Goal: Task Accomplishment & Management: Manage account settings

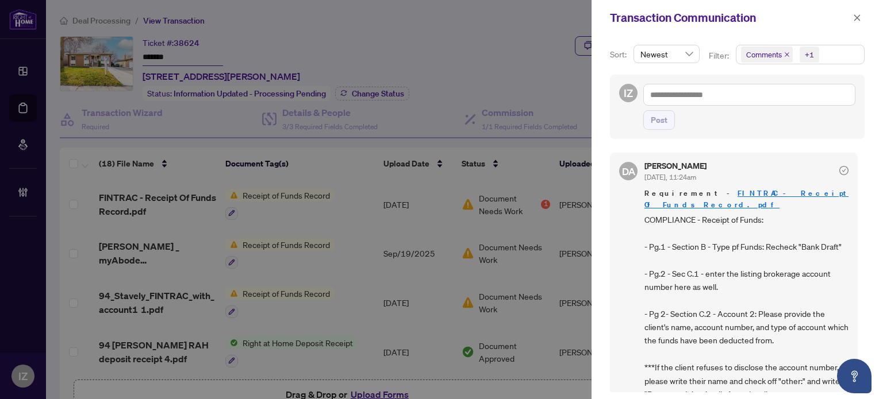
click at [868, 18] on div "Transaction Communication" at bounding box center [736, 18] width 291 height 36
click at [862, 18] on button "button" at bounding box center [856, 18] width 15 height 14
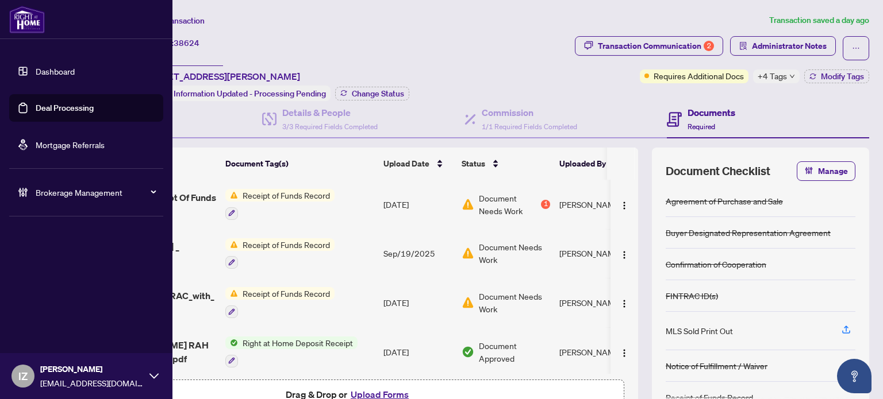
click at [36, 110] on link "Deal Processing" at bounding box center [65, 108] width 58 height 10
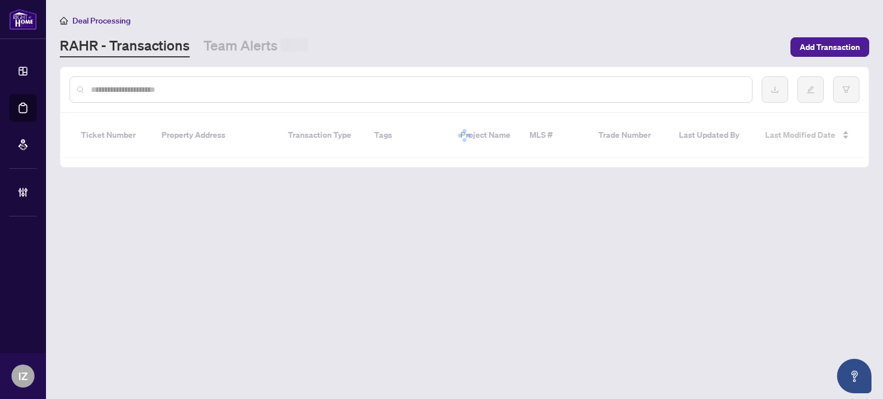
click at [319, 82] on div at bounding box center [411, 89] width 683 height 26
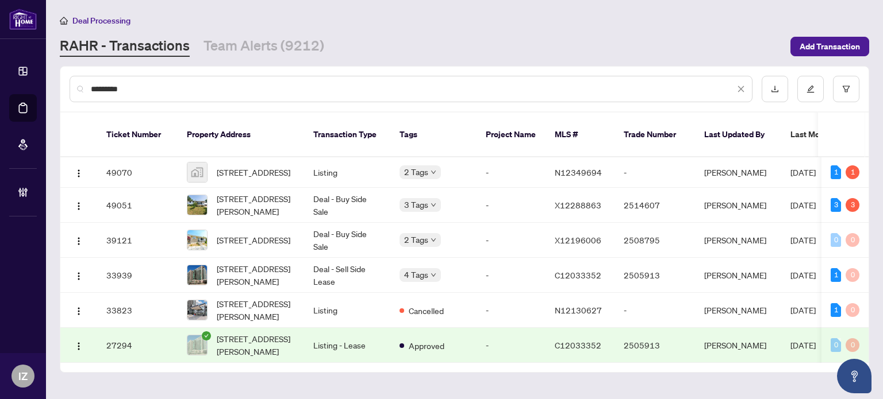
type input "*********"
click at [279, 195] on span "[STREET_ADDRESS][PERSON_NAME]" at bounding box center [256, 205] width 78 height 25
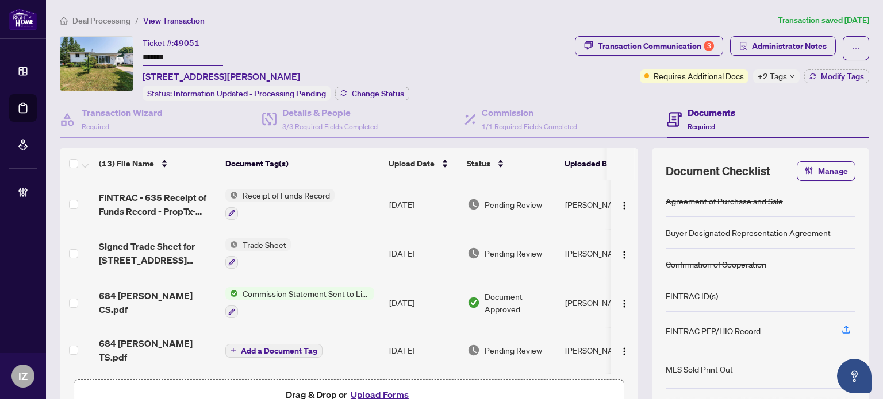
click at [641, 79] on div "Requires Additional Docs" at bounding box center [694, 77] width 109 height 14
click at [648, 39] on div "Transaction Communication 3" at bounding box center [656, 46] width 116 height 18
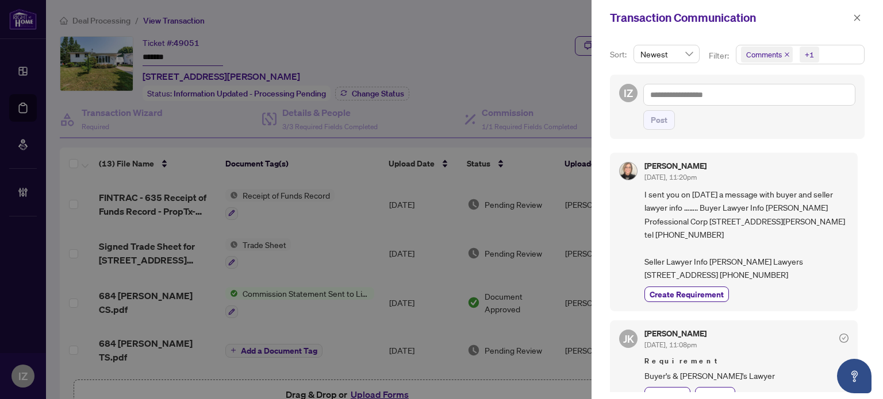
click at [483, 79] on div at bounding box center [441, 199] width 883 height 399
click at [859, 13] on span "button" at bounding box center [857, 18] width 8 height 18
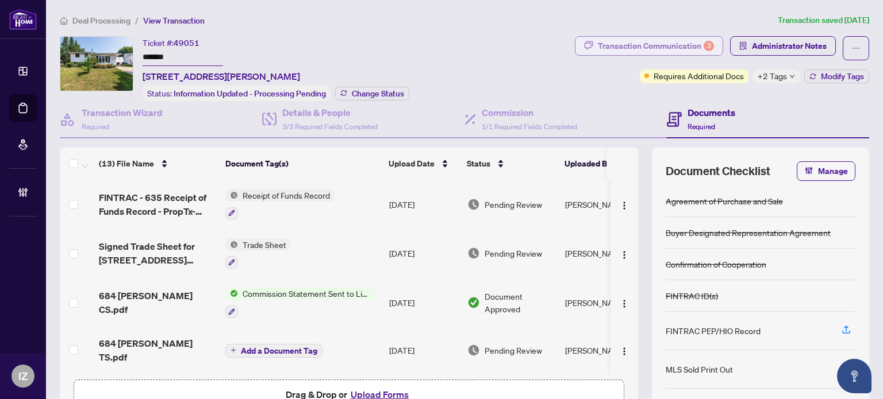
click at [615, 39] on div "Transaction Communication 3" at bounding box center [656, 46] width 116 height 18
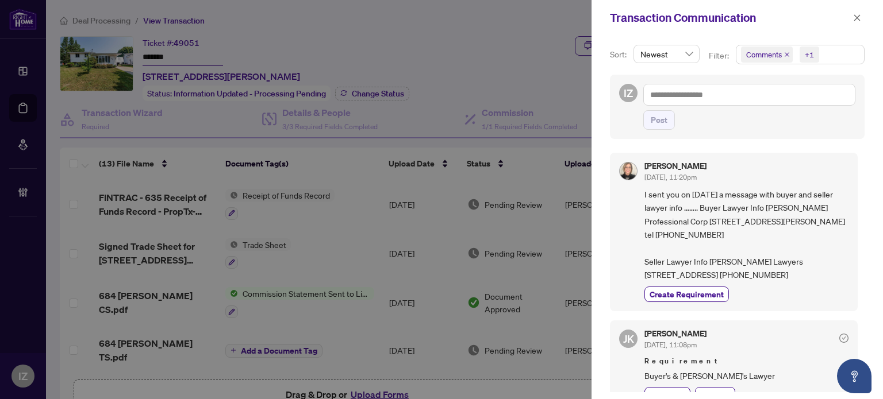
scroll to position [57, 0]
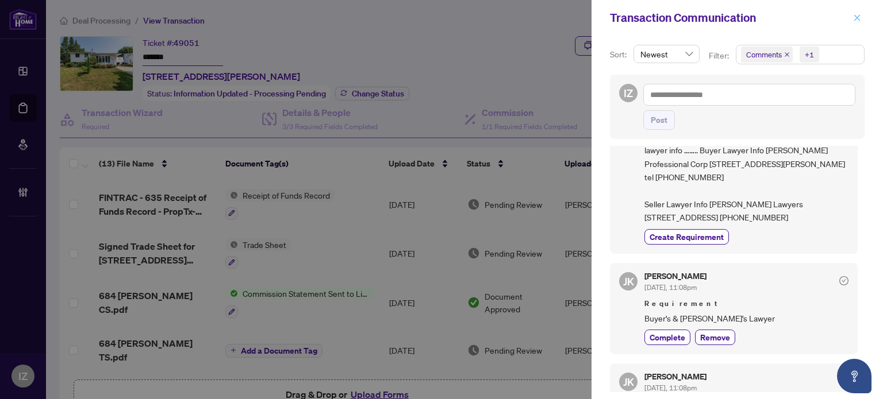
click at [855, 23] on span "button" at bounding box center [857, 18] width 8 height 18
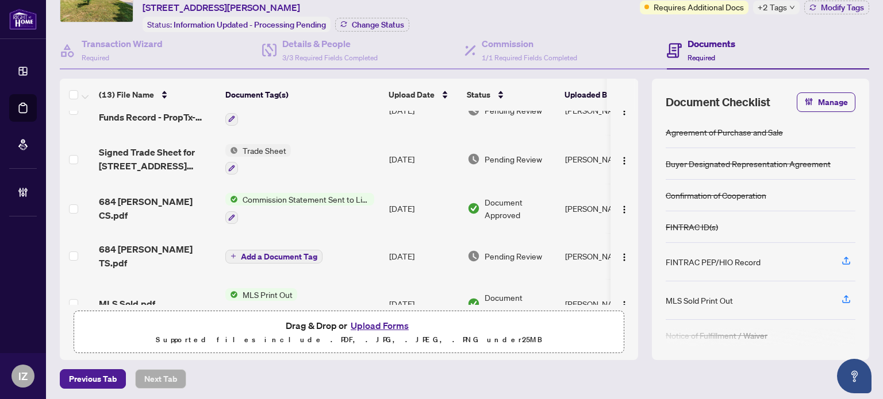
scroll to position [0, 0]
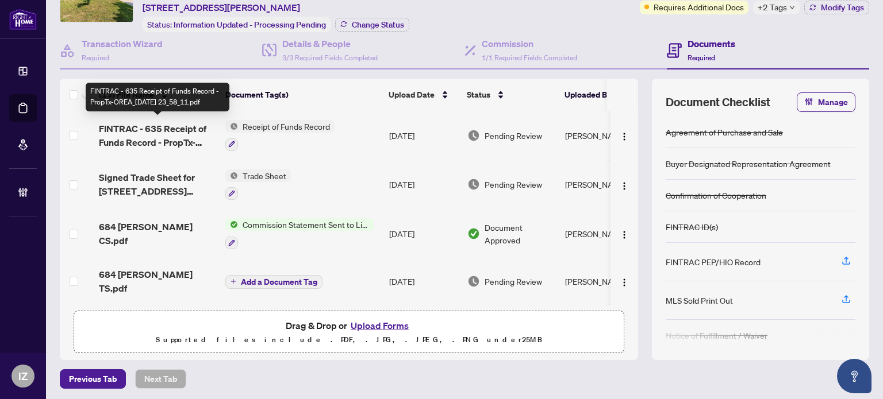
click at [173, 124] on span "FINTRAC - 635 Receipt of Funds Record - PropTx-OREA_[DATE] 23_58_11.pdf" at bounding box center [157, 136] width 117 height 28
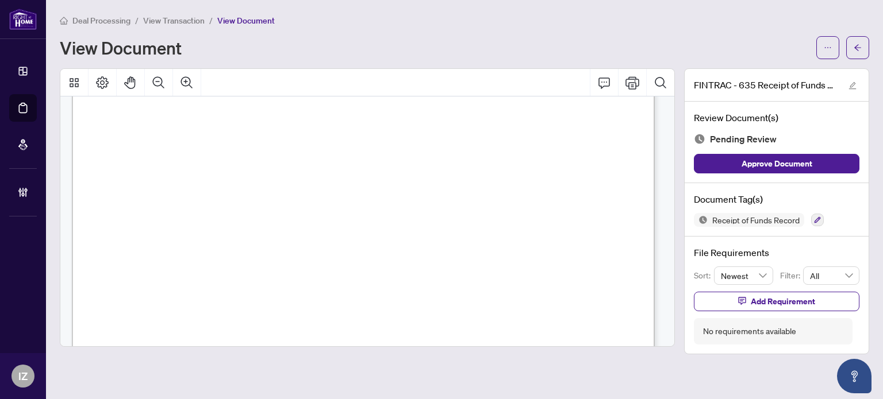
scroll to position [287, 0]
click at [868, 45] on button "button" at bounding box center [857, 47] width 23 height 23
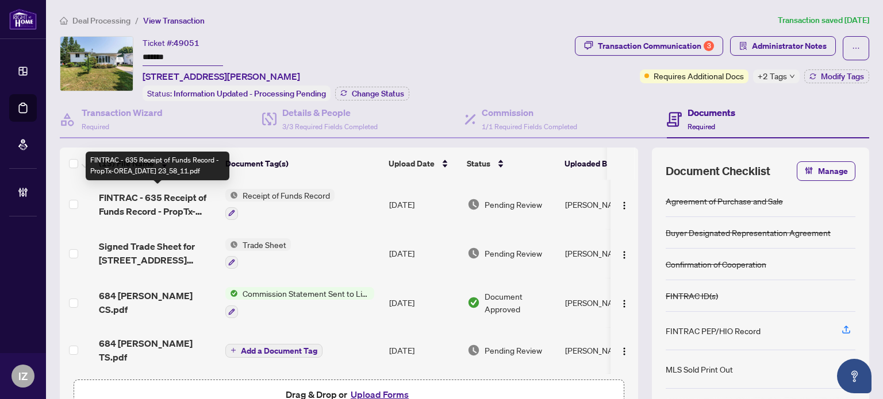
click at [167, 193] on span "FINTRAC - 635 Receipt of Funds Record - PropTx-OREA_[DATE] 23_58_11.pdf" at bounding box center [157, 205] width 117 height 28
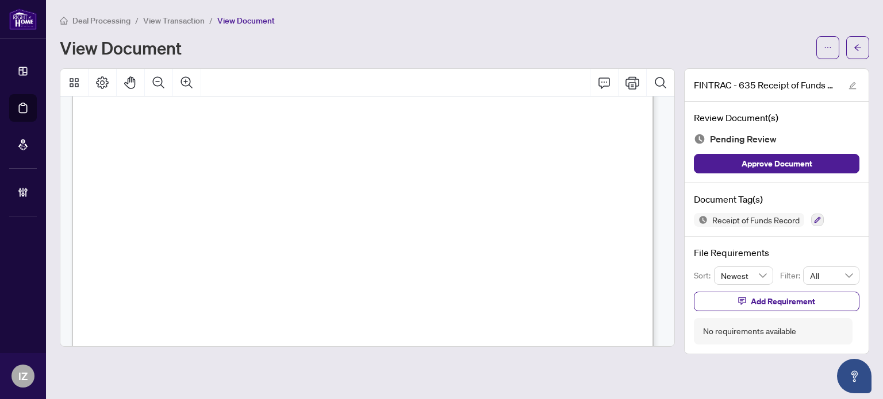
scroll to position [1322, 0]
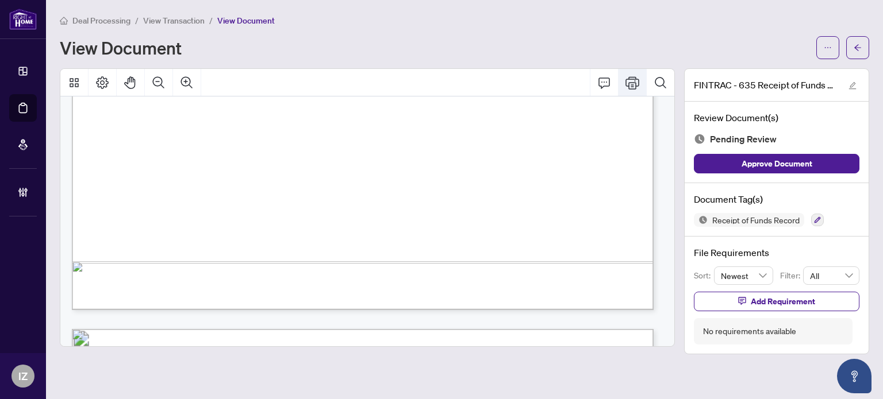
click at [628, 85] on icon "Print" at bounding box center [632, 83] width 14 height 14
click at [855, 46] on icon "arrow-left" at bounding box center [857, 48] width 8 height 8
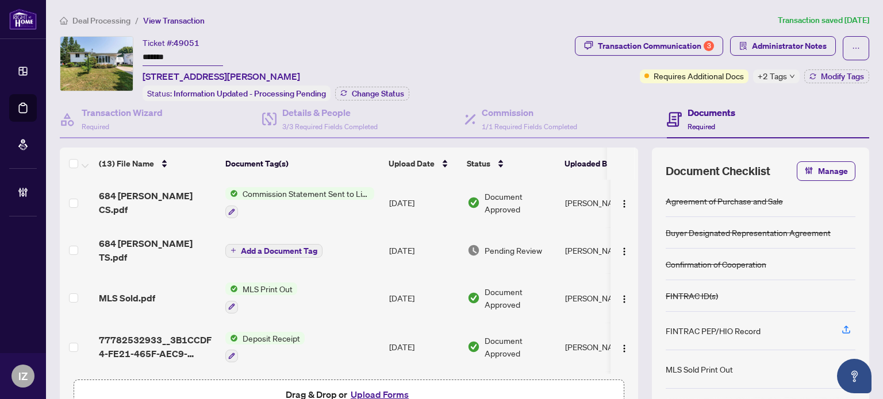
scroll to position [83, 0]
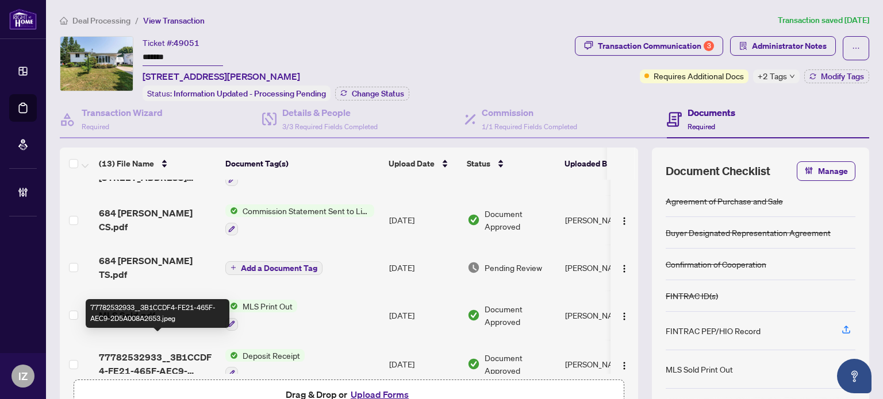
click at [173, 351] on span "77782532933__3B1CCDF4-FE21-465F-AEC9-2D5A008A2653.jpeg" at bounding box center [157, 365] width 117 height 28
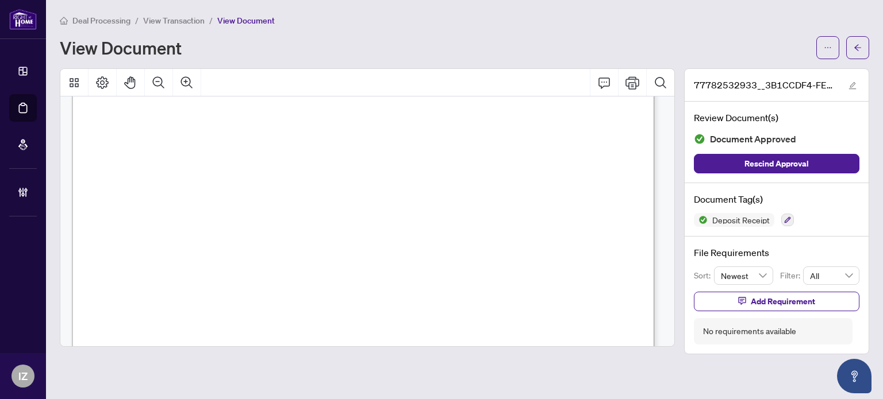
scroll to position [172, 0]
click at [855, 44] on icon "arrow-left" at bounding box center [857, 48] width 8 height 8
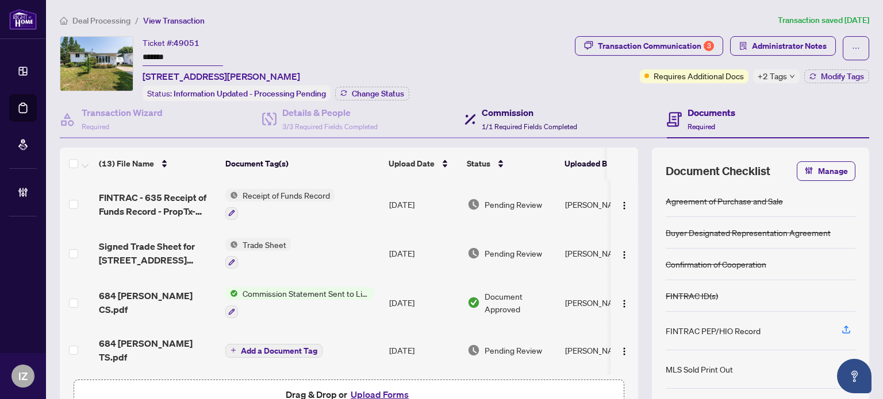
click at [541, 106] on h4 "Commission" at bounding box center [529, 113] width 95 height 14
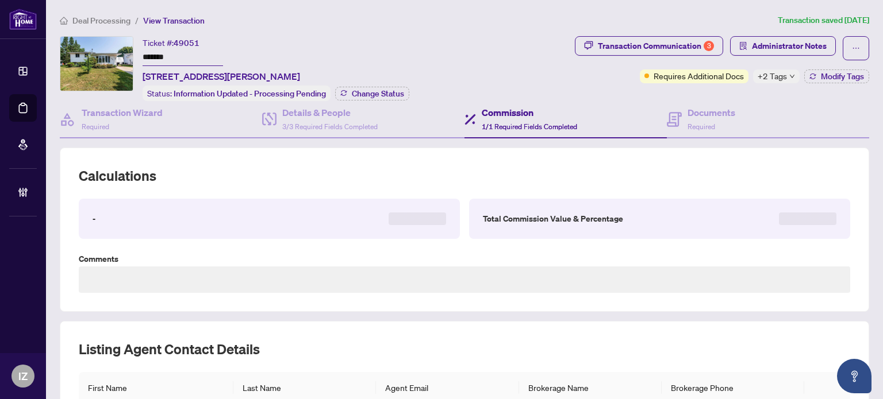
type textarea "**********"
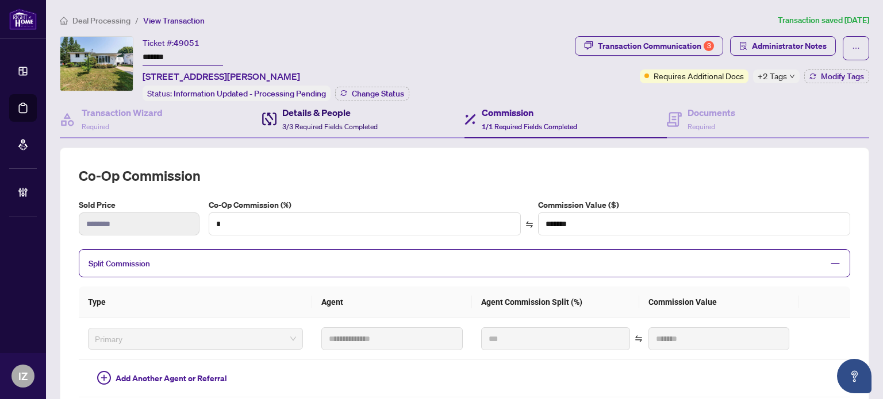
click at [337, 114] on h4 "Details & People" at bounding box center [329, 113] width 95 height 14
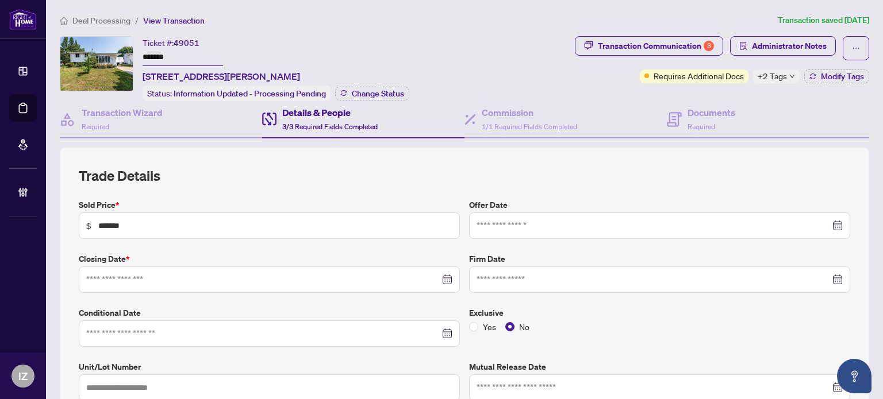
type input "**********"
click at [694, 126] on span "Required" at bounding box center [701, 126] width 28 height 9
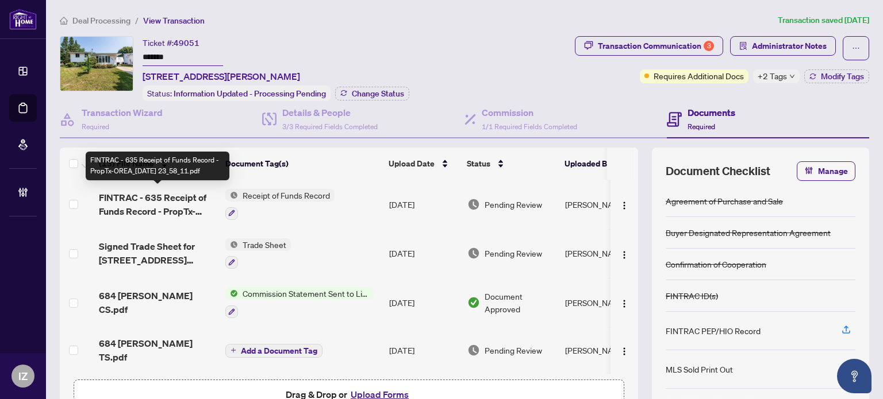
click at [190, 213] on span "FINTRAC - 635 Receipt of Funds Record - PropTx-OREA_[DATE] 23_58_11.pdf" at bounding box center [157, 205] width 117 height 28
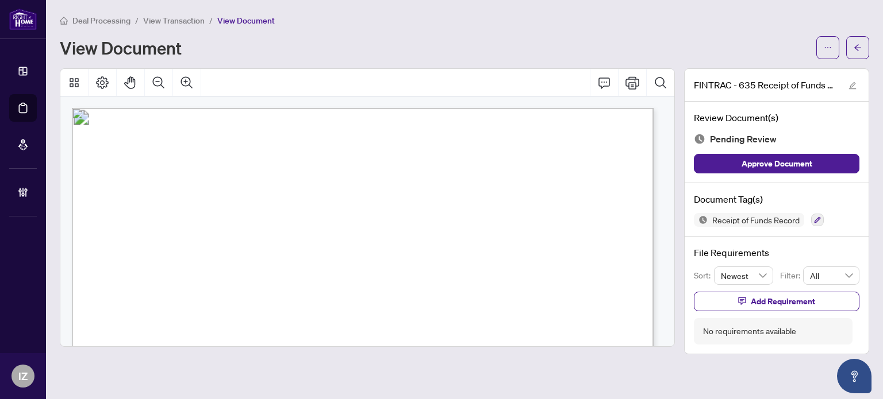
click at [878, 36] on main "Deal Processing / View Transaction / View Document View Document FINTRAC - 635 …" at bounding box center [464, 199] width 837 height 399
click at [863, 44] on button "button" at bounding box center [857, 47] width 23 height 23
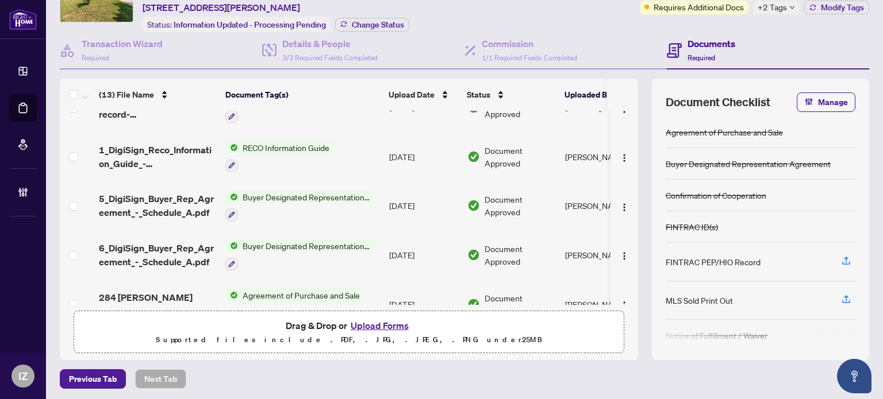
scroll to position [427, 0]
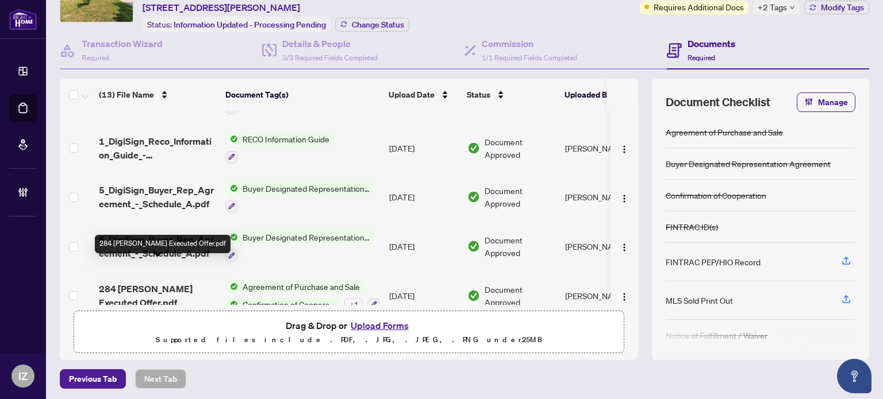
click at [172, 282] on span "284 [PERSON_NAME] Executed Offer.pdf" at bounding box center [157, 296] width 117 height 28
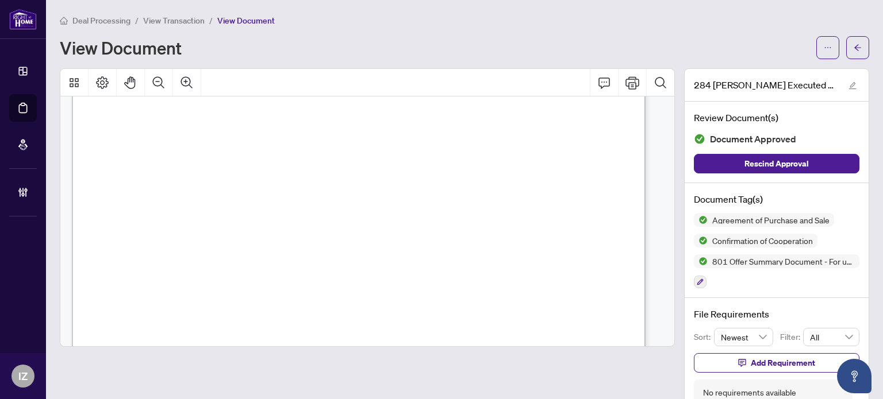
scroll to position [2586, 0]
click at [859, 44] on button "button" at bounding box center [857, 47] width 23 height 23
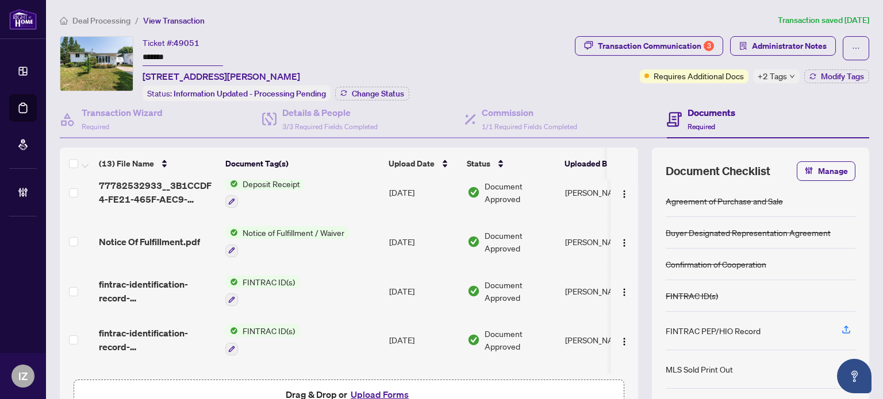
scroll to position [197, 0]
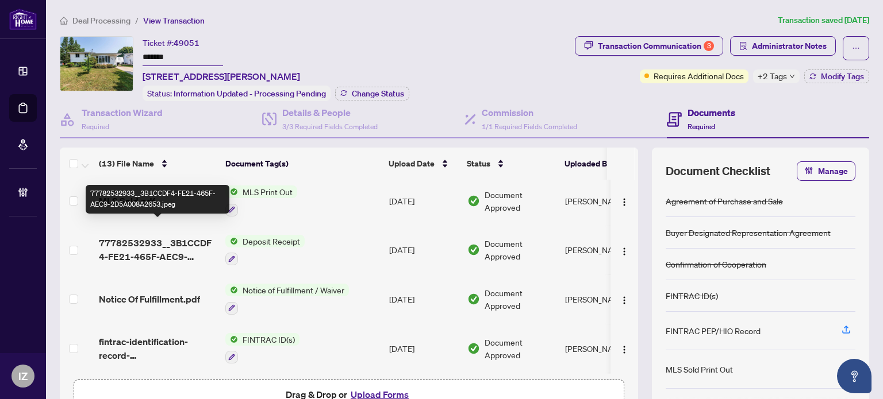
click at [173, 246] on span "77782532933__3B1CCDF4-FE21-465F-AEC9-2D5A008A2653.jpeg" at bounding box center [157, 250] width 117 height 28
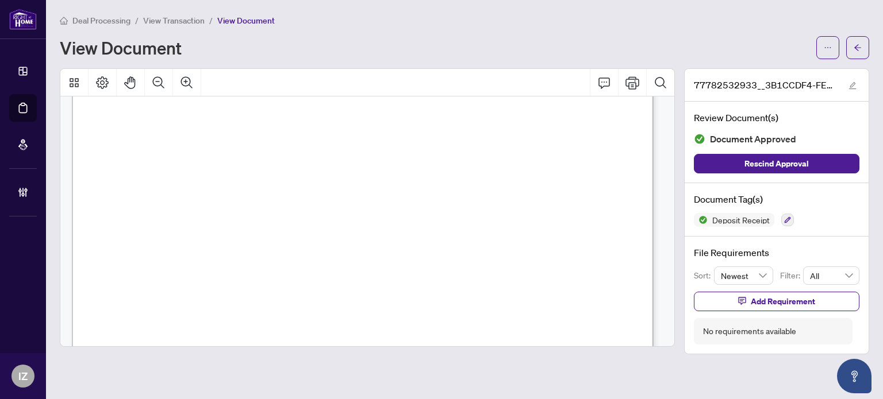
scroll to position [230, 0]
click at [860, 54] on span "button" at bounding box center [857, 48] width 8 height 18
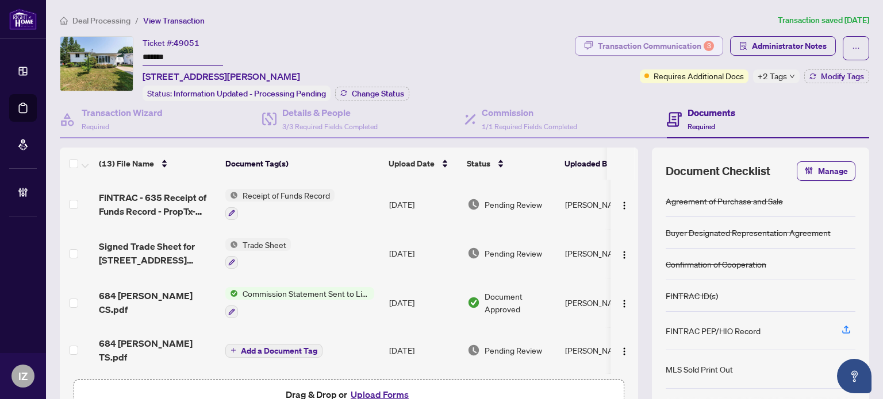
click at [658, 45] on div "Transaction Communication 3" at bounding box center [656, 46] width 116 height 18
type textarea "**********"
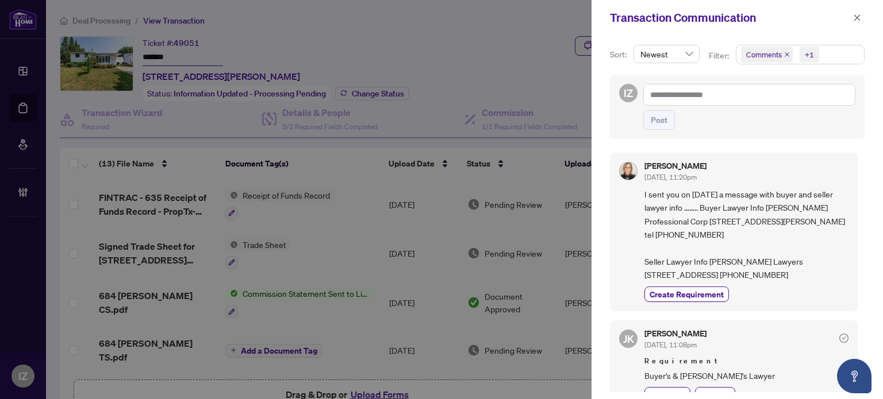
click at [380, 55] on div at bounding box center [441, 199] width 883 height 399
click at [860, 18] on button "button" at bounding box center [856, 18] width 15 height 14
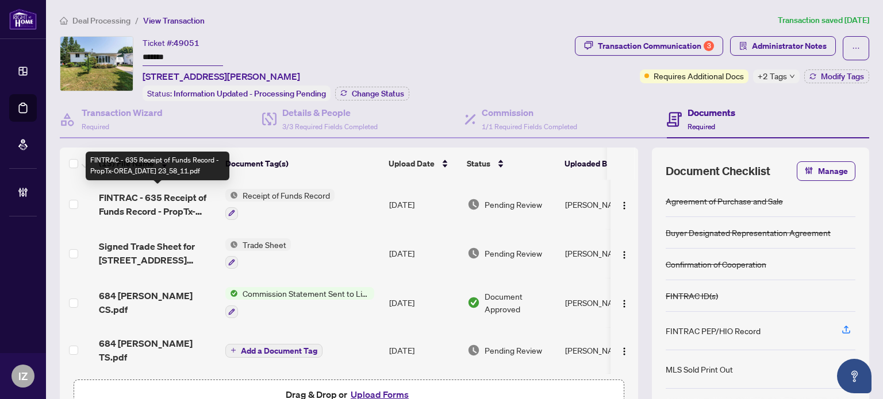
click at [178, 200] on span "FINTRAC - 635 Receipt of Funds Record - PropTx-OREA_[DATE] 23_58_11.pdf" at bounding box center [157, 205] width 117 height 28
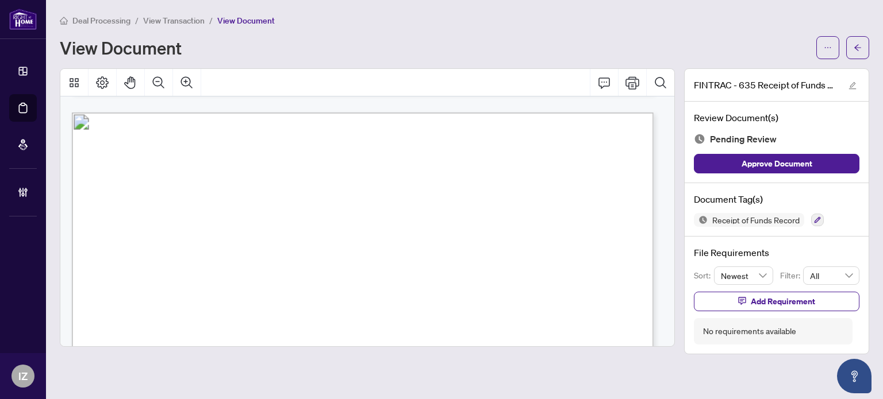
scroll to position [862, 0]
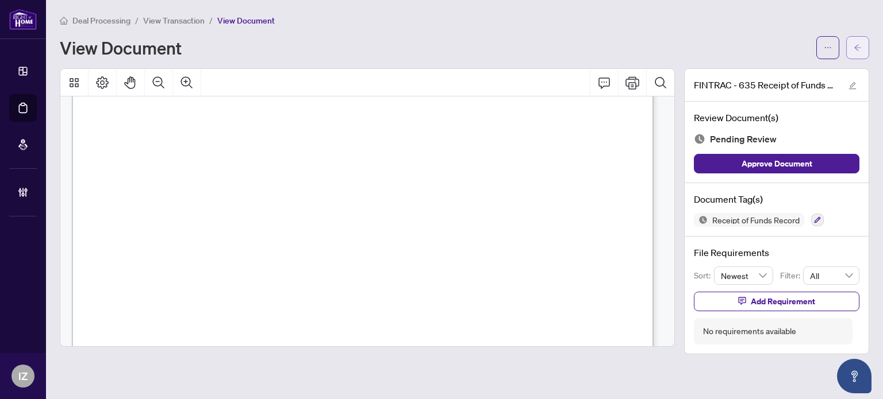
click at [862, 40] on button "button" at bounding box center [857, 47] width 23 height 23
